Goal: Register for event/course

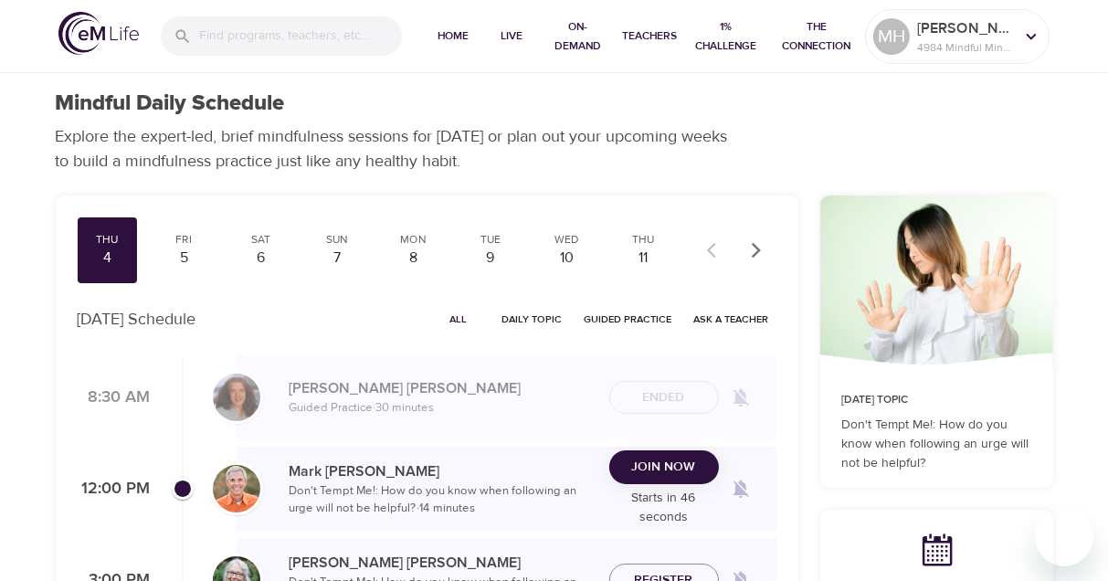
click at [654, 467] on span "Join Now" at bounding box center [664, 467] width 64 height 23
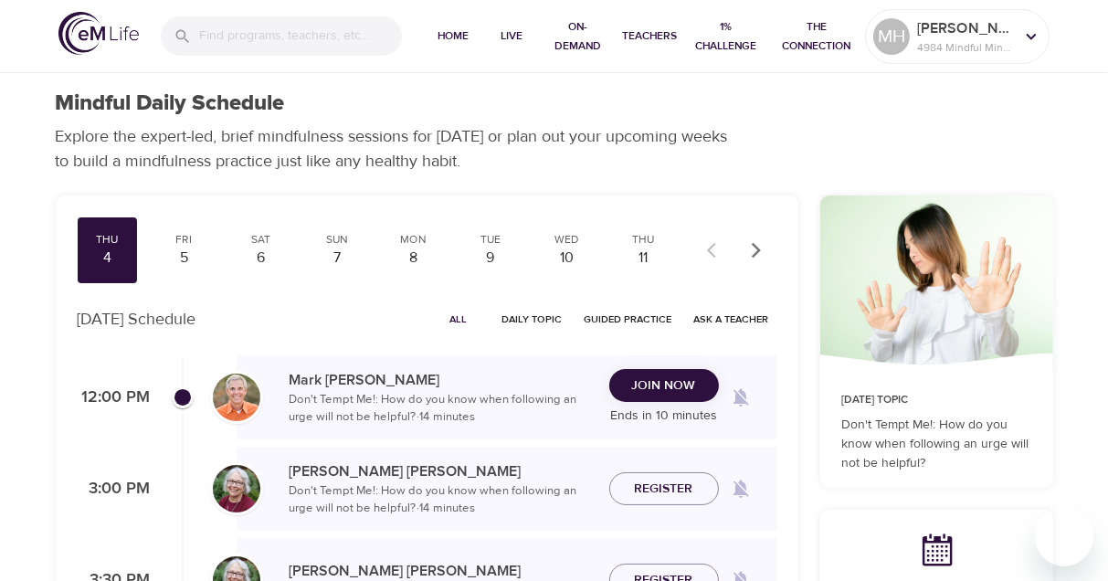
click at [648, 378] on span "Join Now" at bounding box center [664, 385] width 64 height 23
click at [657, 384] on span "Join Now" at bounding box center [664, 385] width 64 height 23
